Goal: Task Accomplishment & Management: Manage account settings

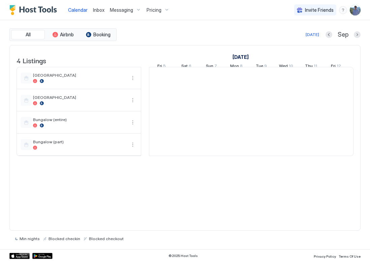
scroll to position [0, 374]
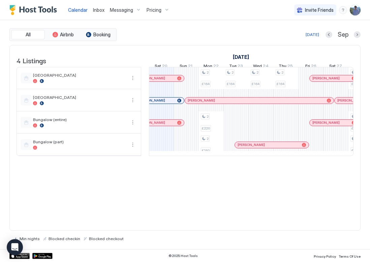
click at [115, 10] on span "Messaging" at bounding box center [121, 10] width 23 height 6
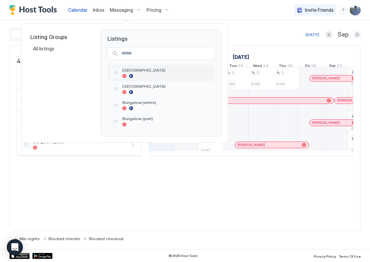
click at [135, 69] on span "Afon Lodge" at bounding box center [167, 70] width 90 height 5
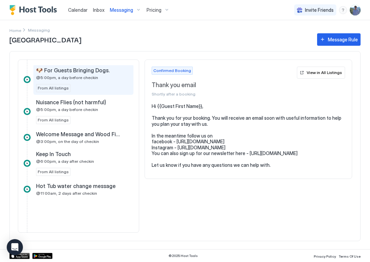
scroll to position [203, 0]
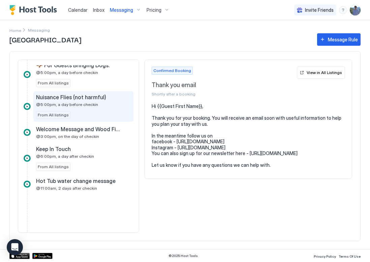
click at [63, 105] on span "@5:00pm, a day before checkin" at bounding box center [67, 104] width 62 height 5
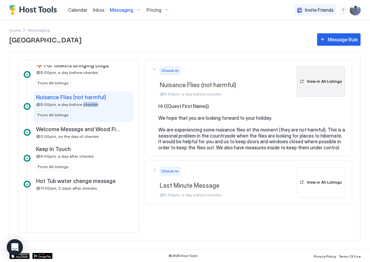
click at [319, 83] on div "View in All Listings" at bounding box center [324, 81] width 35 height 6
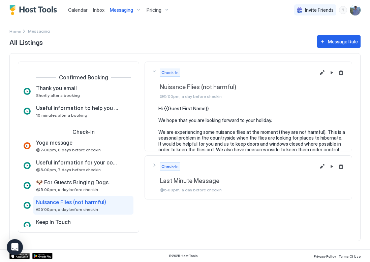
scroll to position [42, 0]
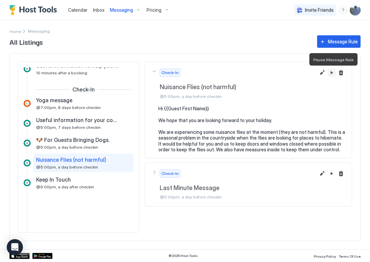
click at [331, 74] on button "Pause Message Rule" at bounding box center [331, 73] width 8 height 8
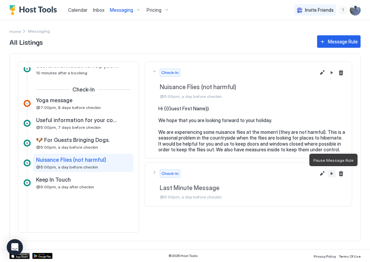
click at [330, 174] on button "Pause Message Rule" at bounding box center [331, 174] width 8 height 8
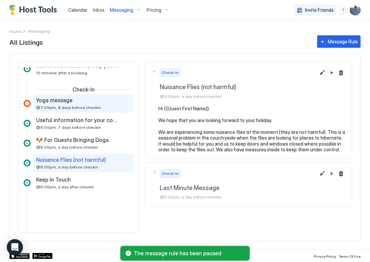
click at [50, 107] on span "@7:00pm, 8 days before checkin" at bounding box center [68, 107] width 65 height 5
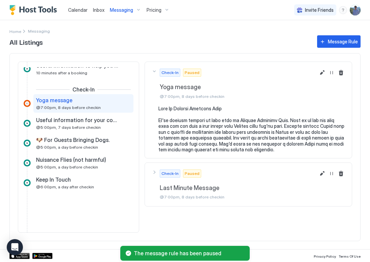
scroll to position [42, 0]
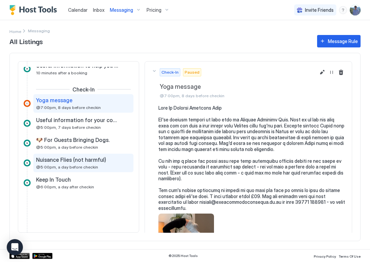
click at [64, 161] on span "Nuisance Flies (not harmful)" at bounding box center [71, 160] width 70 height 7
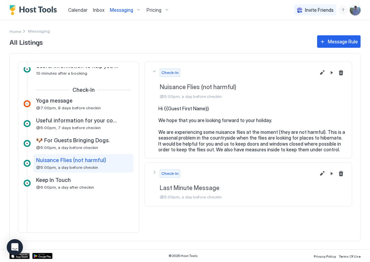
click at [336, 80] on div "Check-In Nuisance Flies (not harmful) @5:00pm, a day before checkin" at bounding box center [248, 84] width 193 height 30
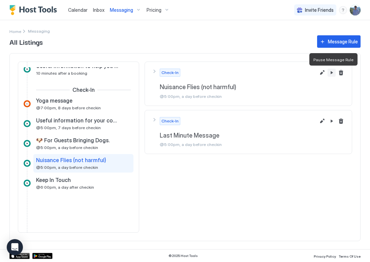
click at [330, 73] on button "Pause Message Rule" at bounding box center [331, 73] width 8 height 8
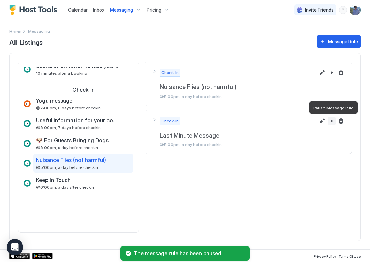
click at [331, 121] on button "Pause Message Rule" at bounding box center [331, 121] width 8 height 8
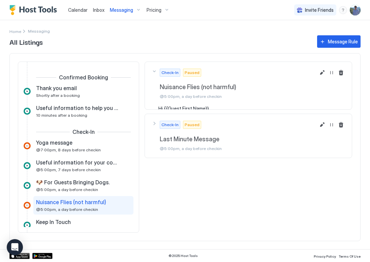
scroll to position [42, 0]
